Goal: Information Seeking & Learning: Learn about a topic

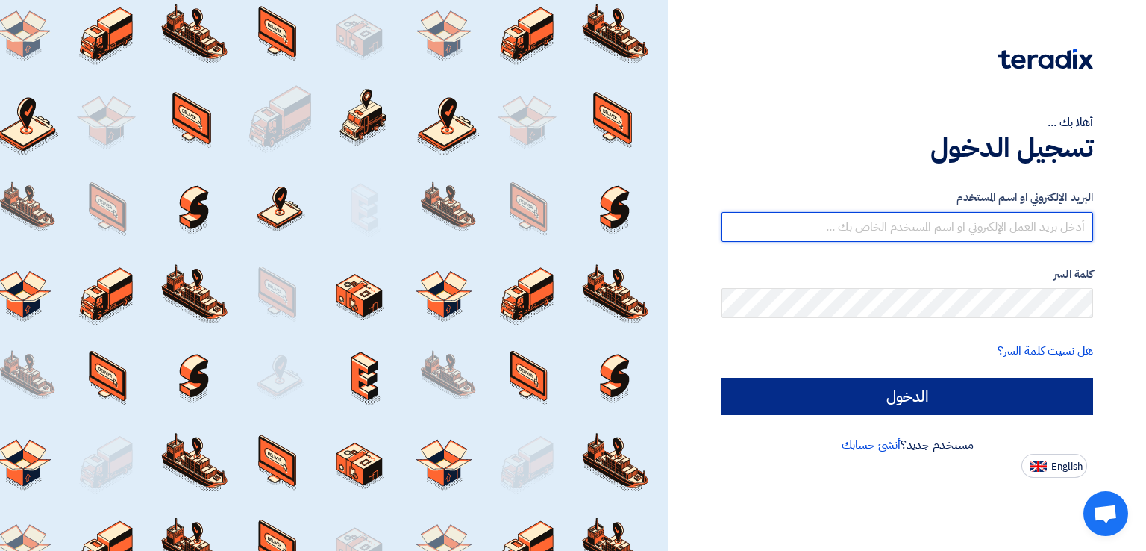
type input "[EMAIL_ADDRESS][DOMAIN_NAME]"
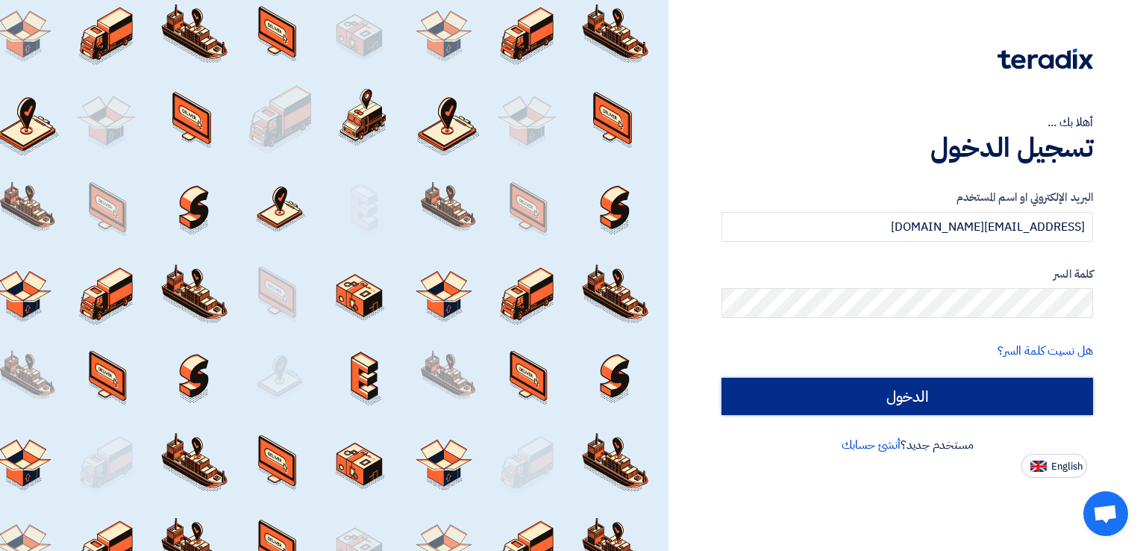
click at [833, 391] on input "الدخول" at bounding box center [908, 396] width 372 height 37
click at [809, 392] on input "الدخول" at bounding box center [908, 396] width 372 height 37
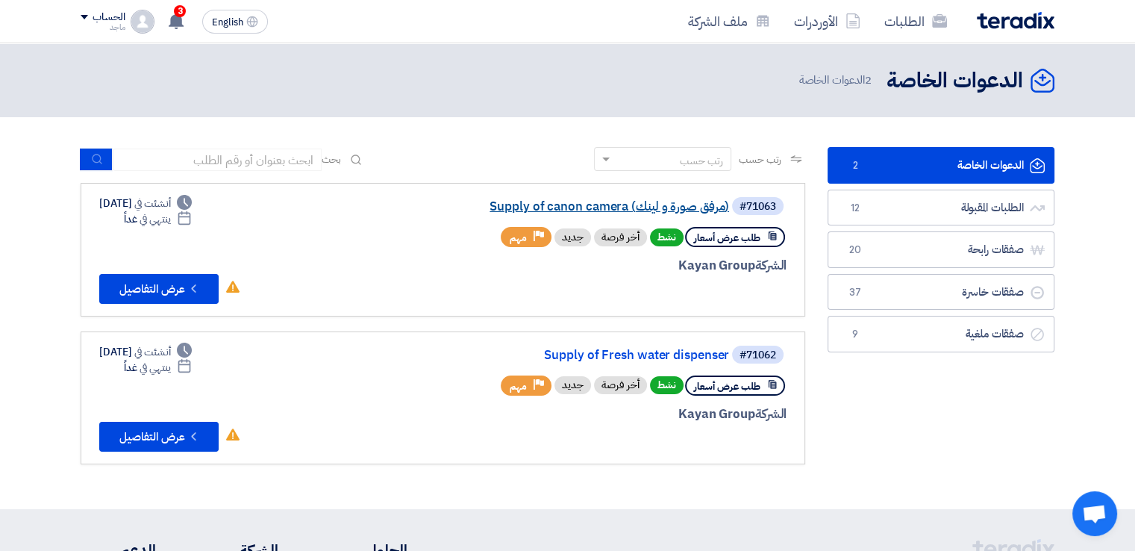
click at [600, 204] on link "Supply of canon camera (مرفق صورة و لينك)" at bounding box center [580, 206] width 298 height 13
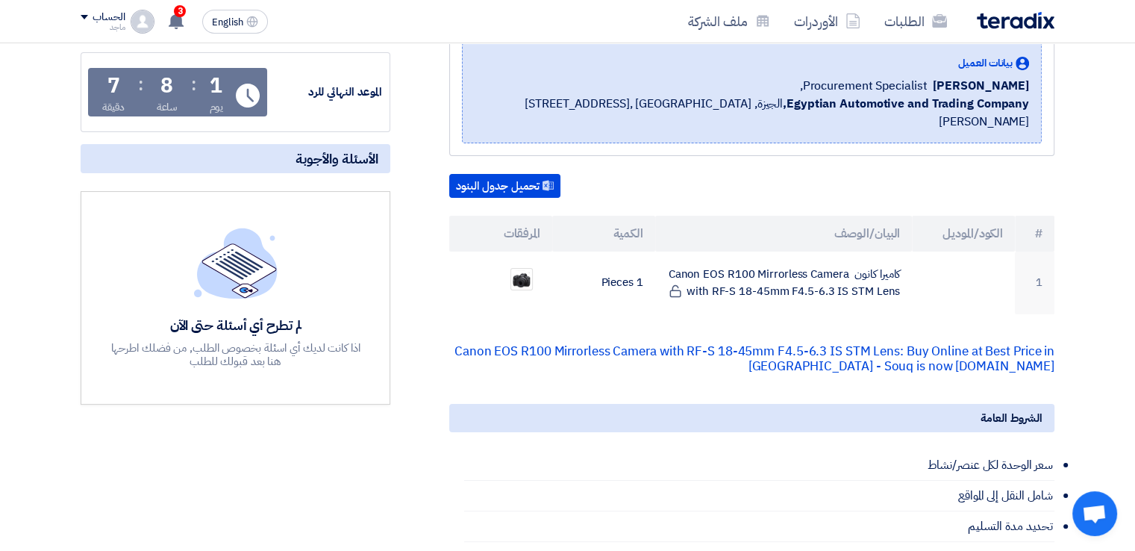
scroll to position [215, 0]
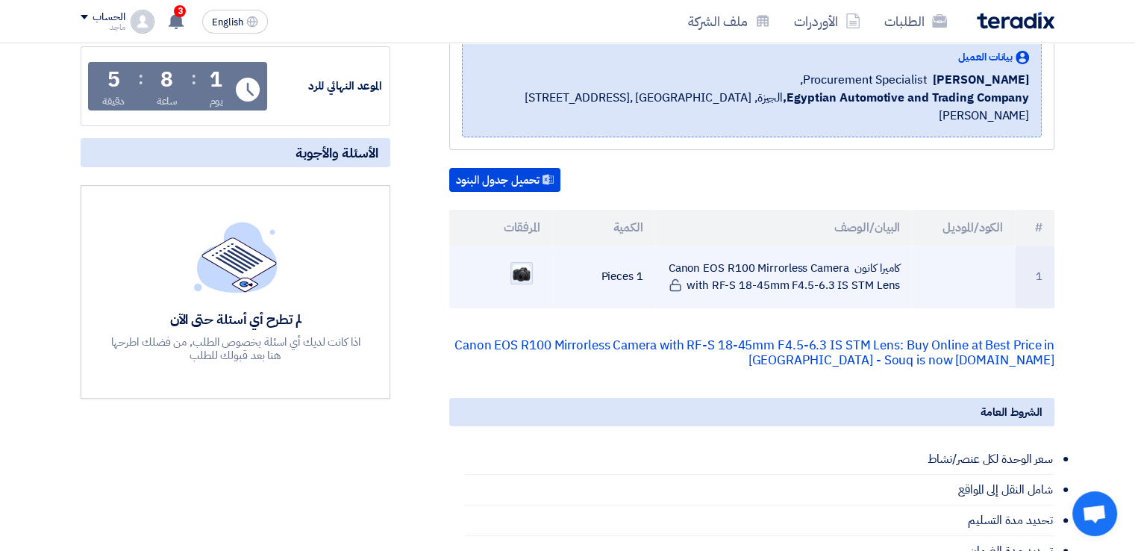
click at [528, 263] on img at bounding box center [521, 273] width 21 height 20
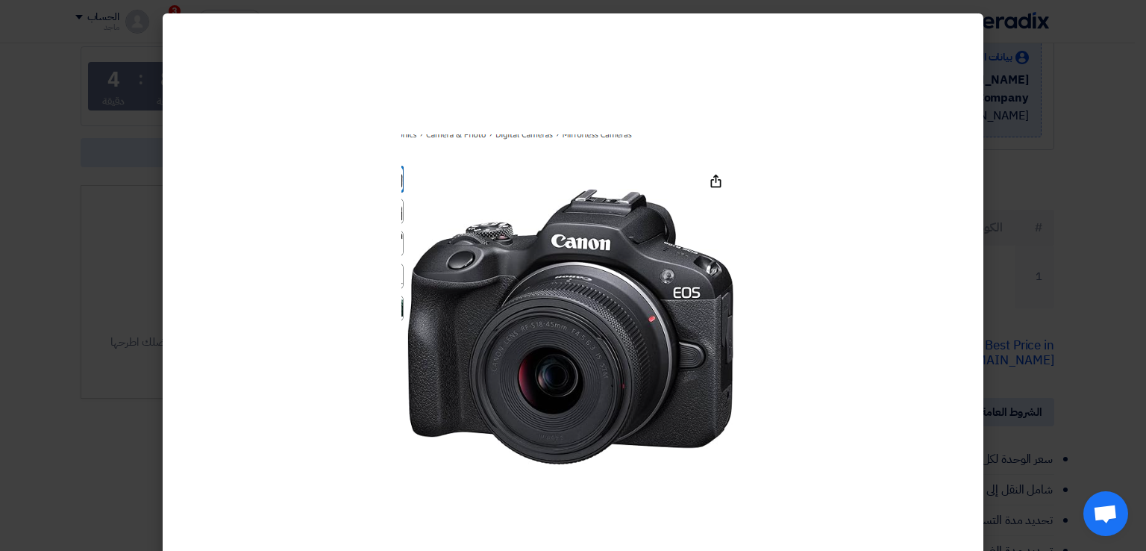
click at [75, 218] on modal-container at bounding box center [573, 275] width 1146 height 551
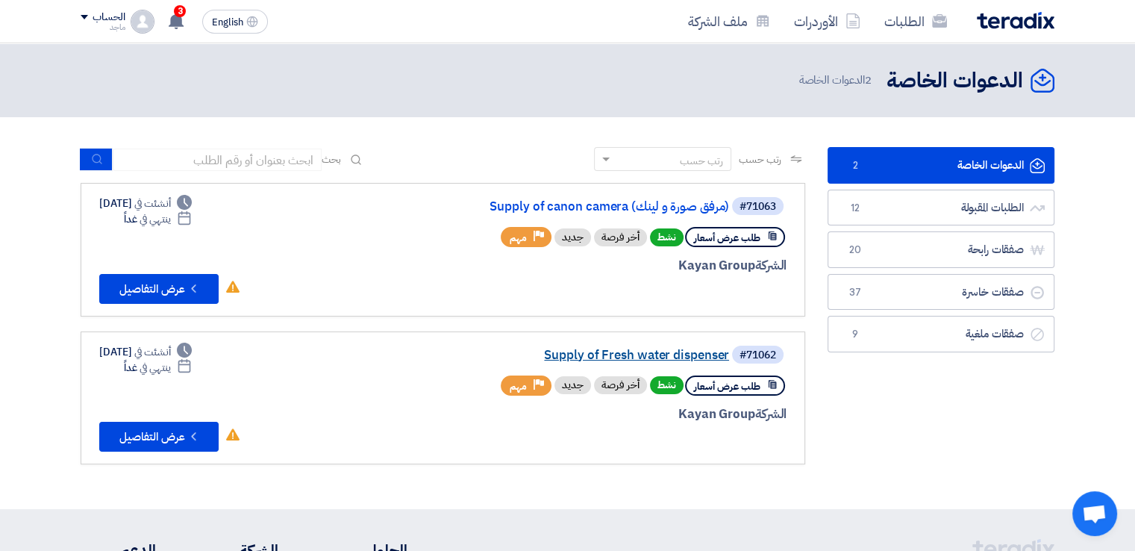
click at [635, 354] on link "Supply of Fresh water dispenser" at bounding box center [580, 354] width 298 height 13
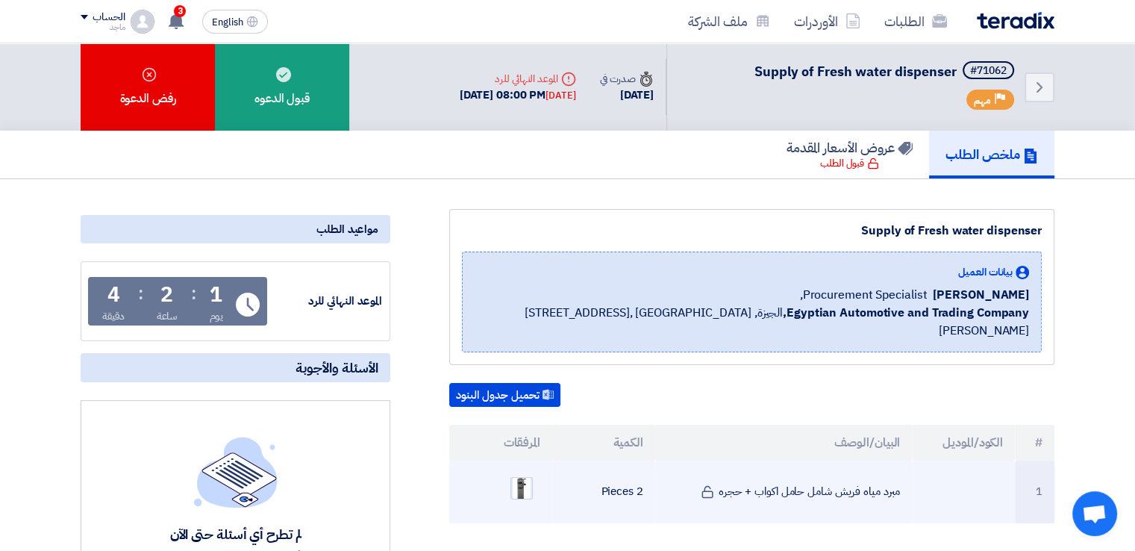
click at [516, 474] on img at bounding box center [521, 488] width 21 height 28
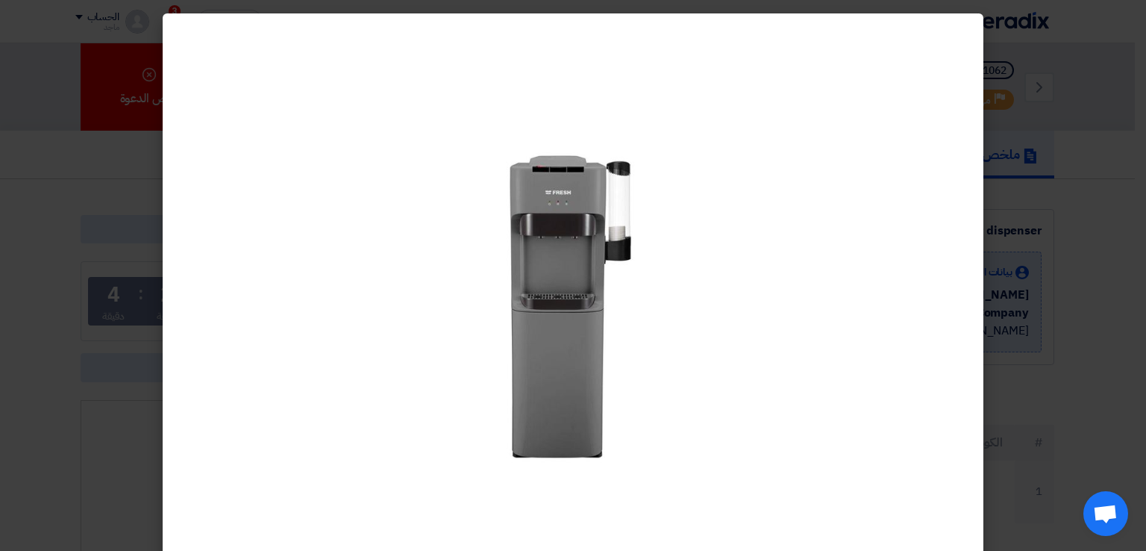
click at [70, 481] on modal-container at bounding box center [573, 275] width 1146 height 551
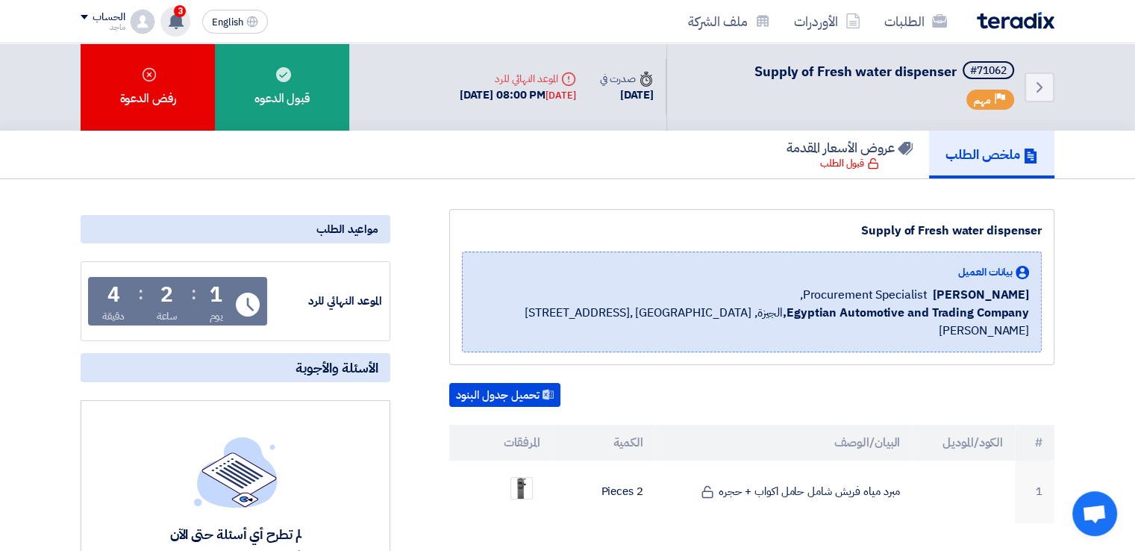
click at [181, 16] on use at bounding box center [176, 21] width 15 height 16
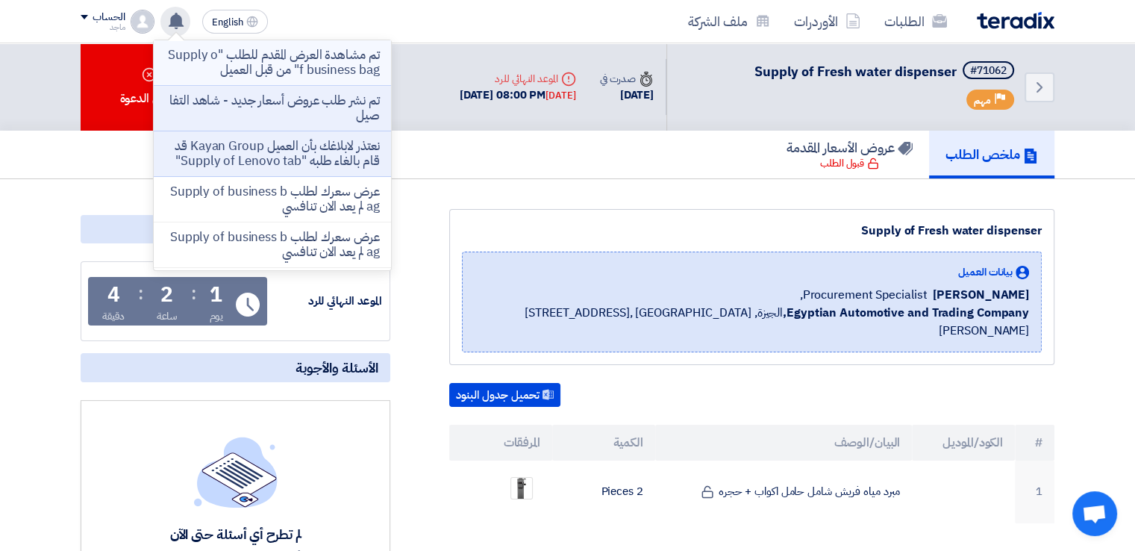
click at [200, 54] on p "تم مشاهدة العرض المقدم للطلب "Supply of business bag" من قبل العميل" at bounding box center [272, 63] width 213 height 30
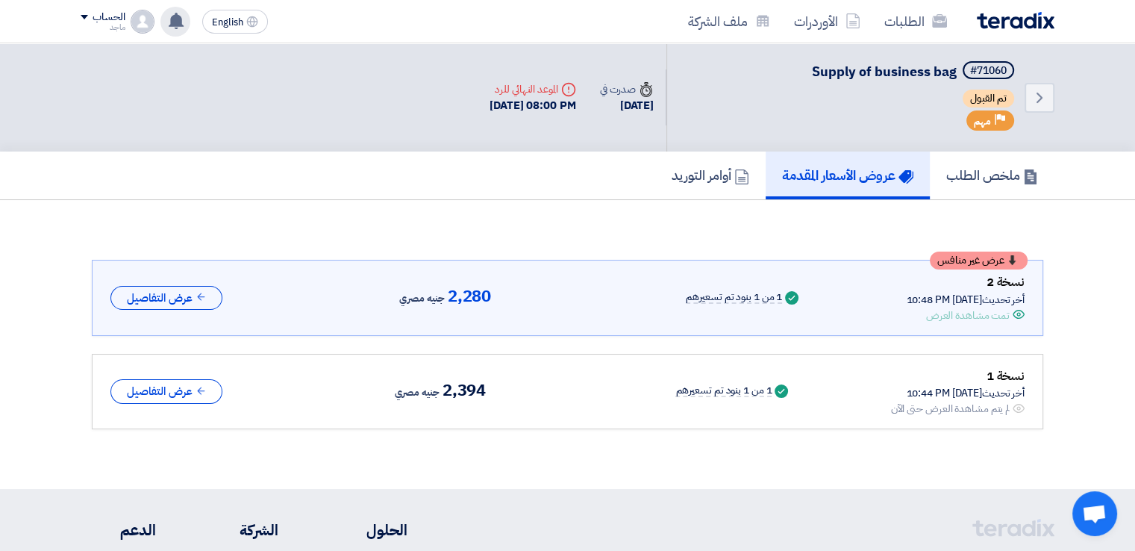
scroll to position [20, 0]
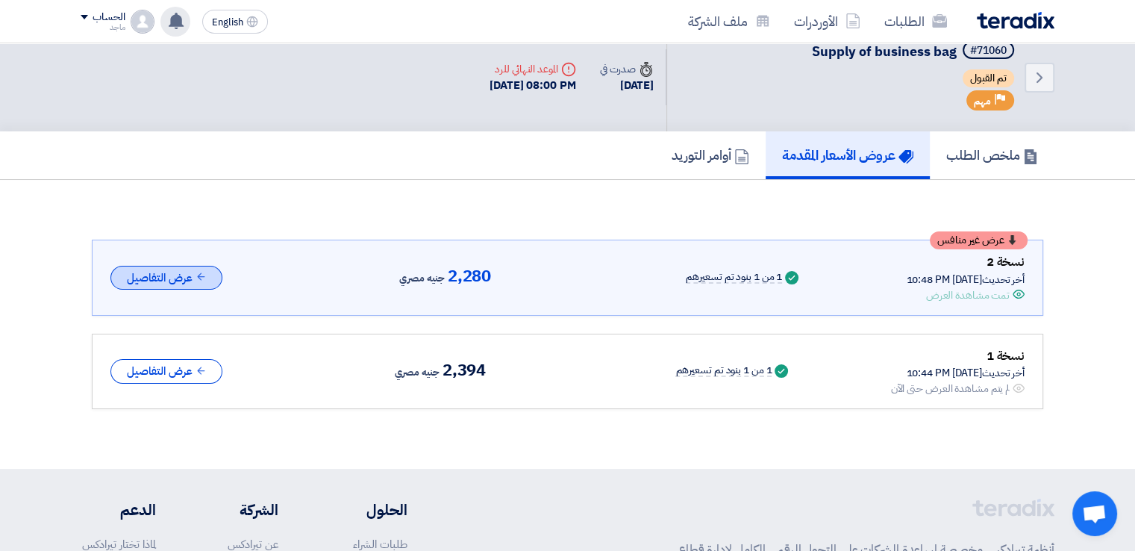
click at [157, 277] on button "عرض التفاصيل" at bounding box center [166, 278] width 112 height 25
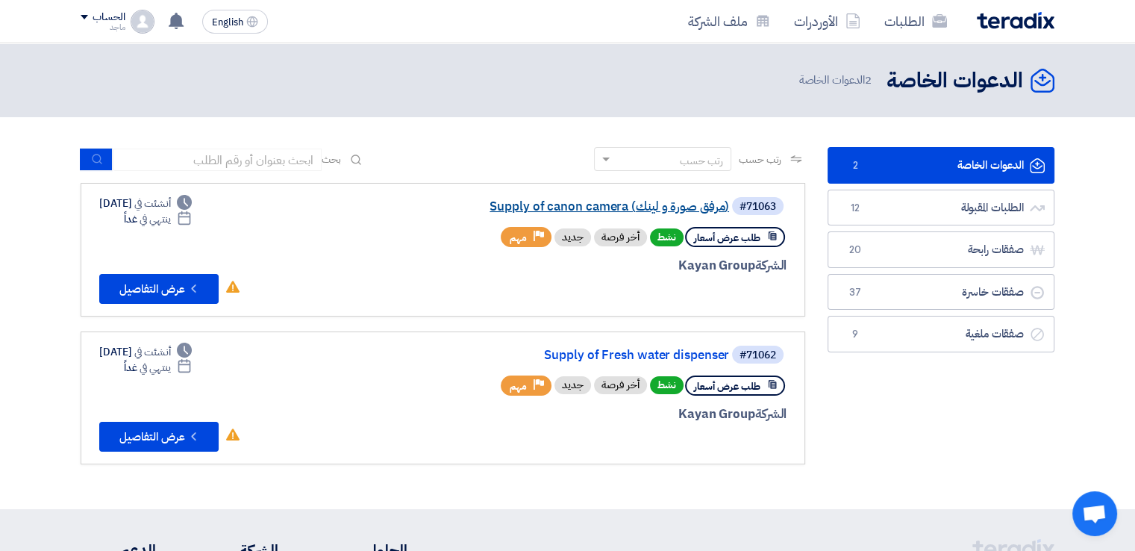
click at [541, 206] on link "Supply of canon camera (مرفق صورة و لينك)" at bounding box center [580, 206] width 298 height 13
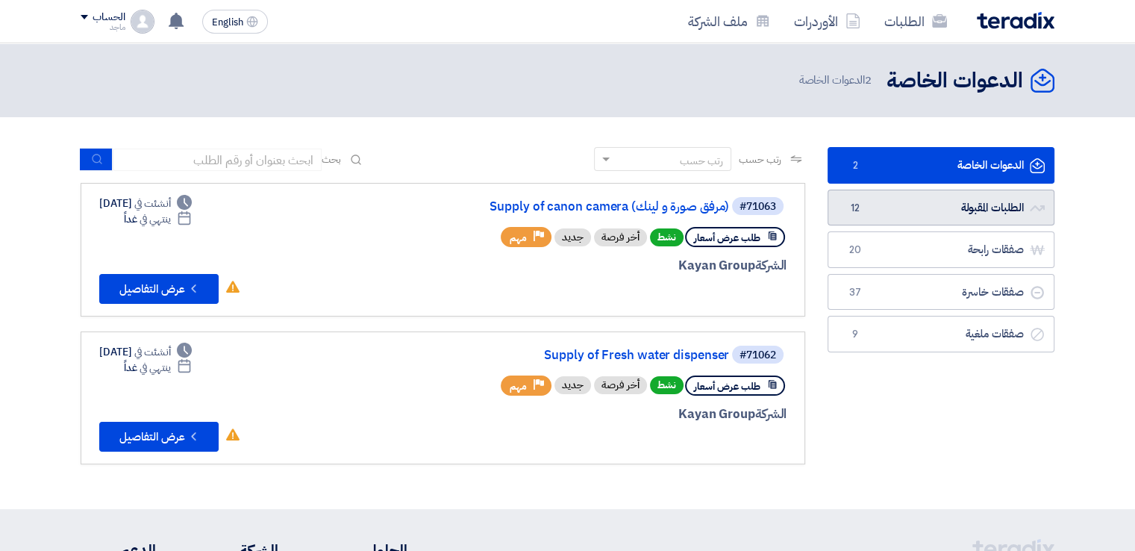
click at [849, 209] on span "12" at bounding box center [855, 208] width 18 height 15
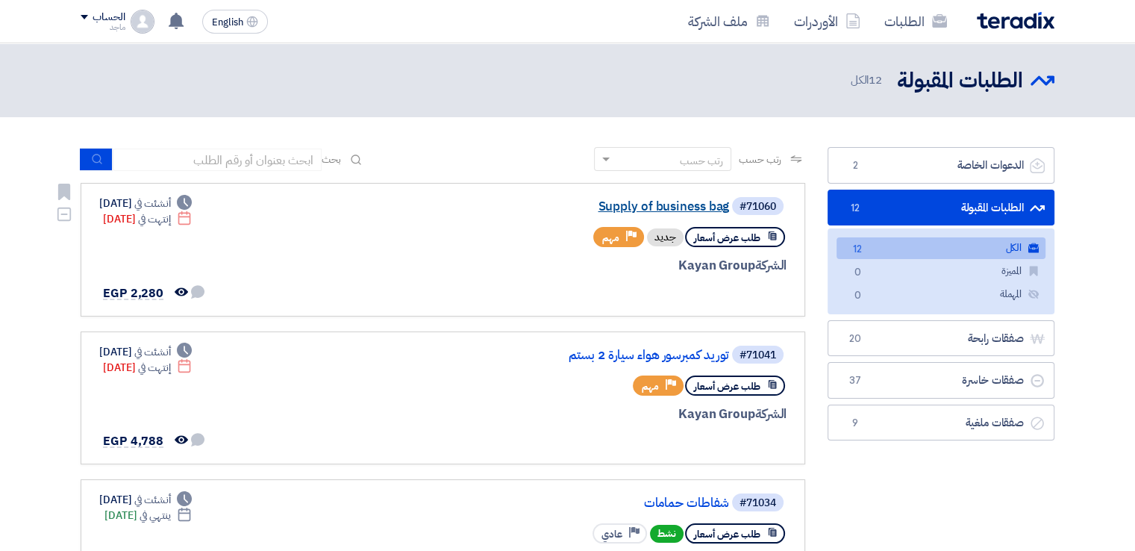
click at [625, 206] on link "Supply of business bag" at bounding box center [580, 206] width 298 height 13
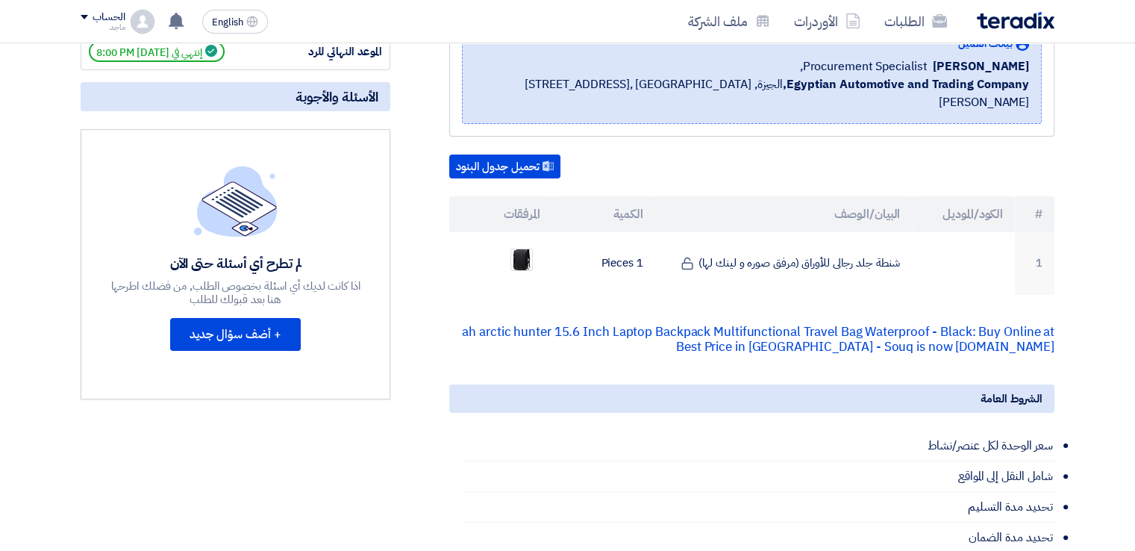
scroll to position [287, 0]
